Goal: Check status

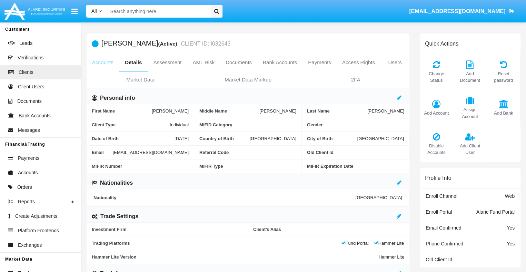
click at [102, 62] on link "Accounts" at bounding box center [102, 62] width 32 height 17
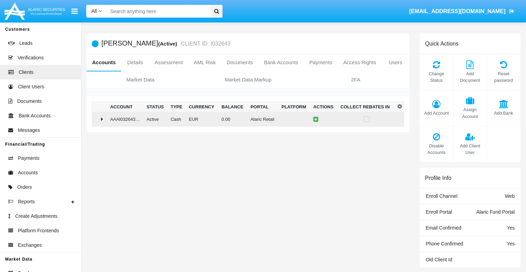
click at [245, 119] on td "0.00" at bounding box center [232, 119] width 29 height 15
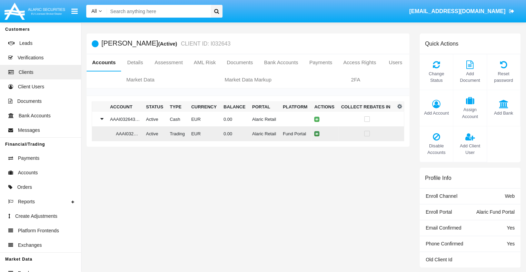
click at [315, 134] on icon at bounding box center [316, 133] width 3 height 3
